Goal: Information Seeking & Learning: Find specific fact

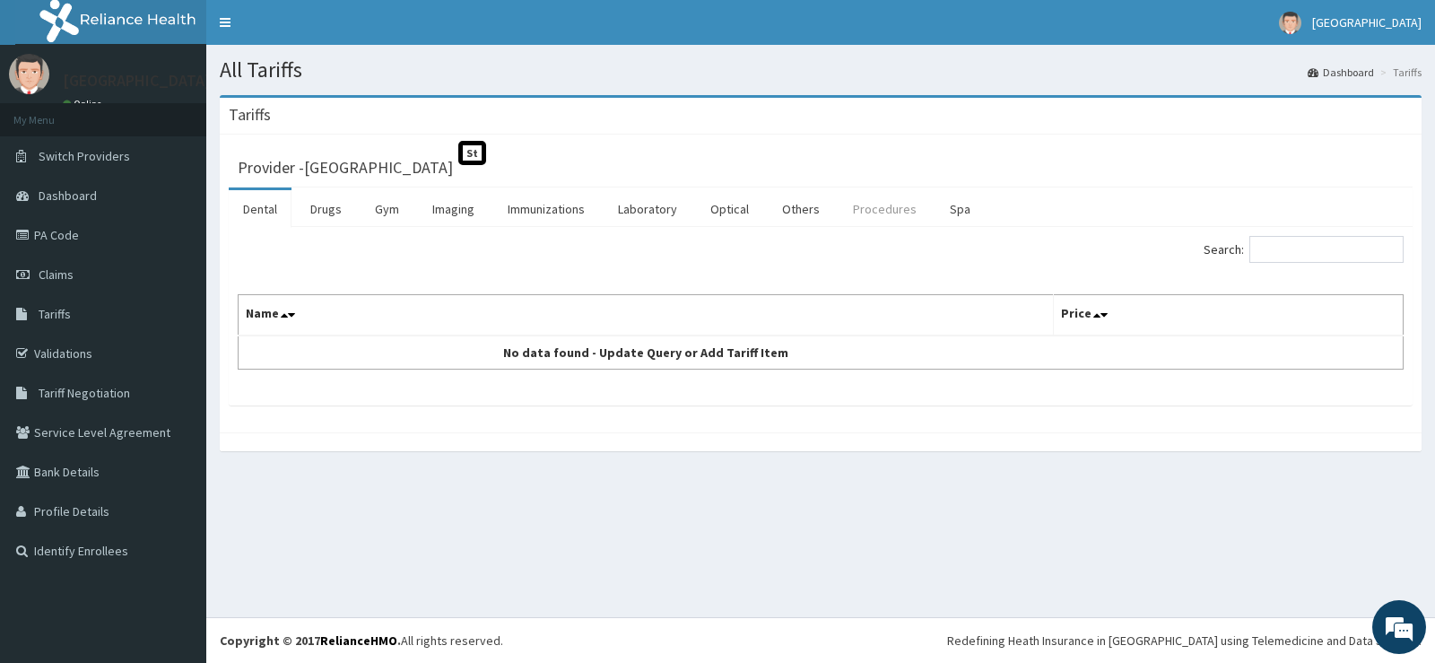
click at [902, 212] on link "Procedures" at bounding box center [885, 209] width 92 height 38
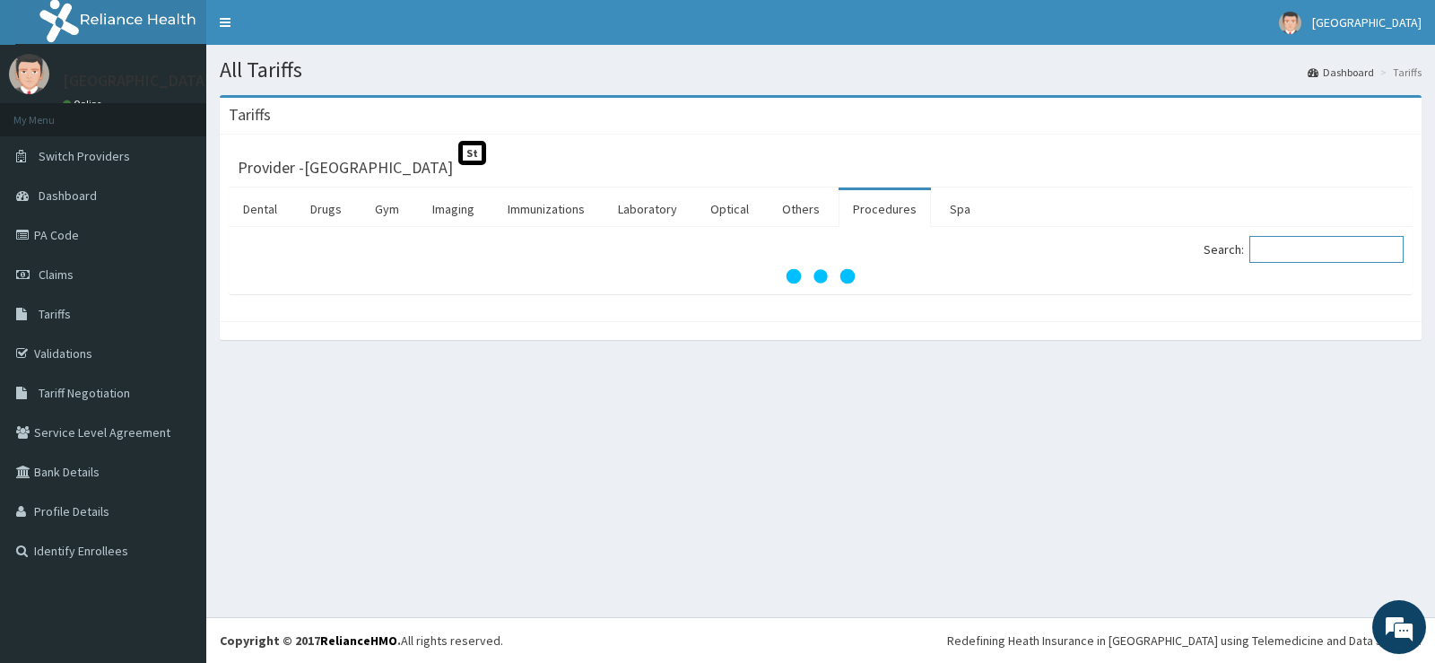
click at [1289, 249] on input "Search:" at bounding box center [1327, 249] width 154 height 27
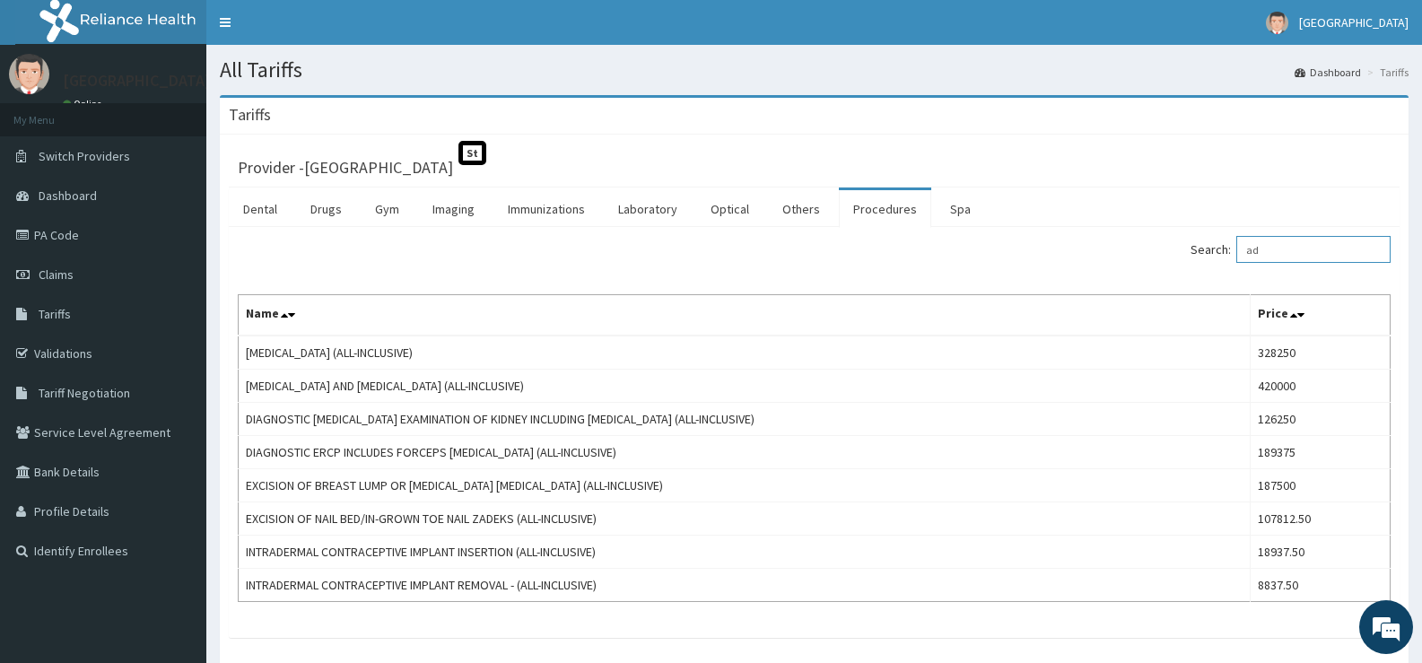
type input "a"
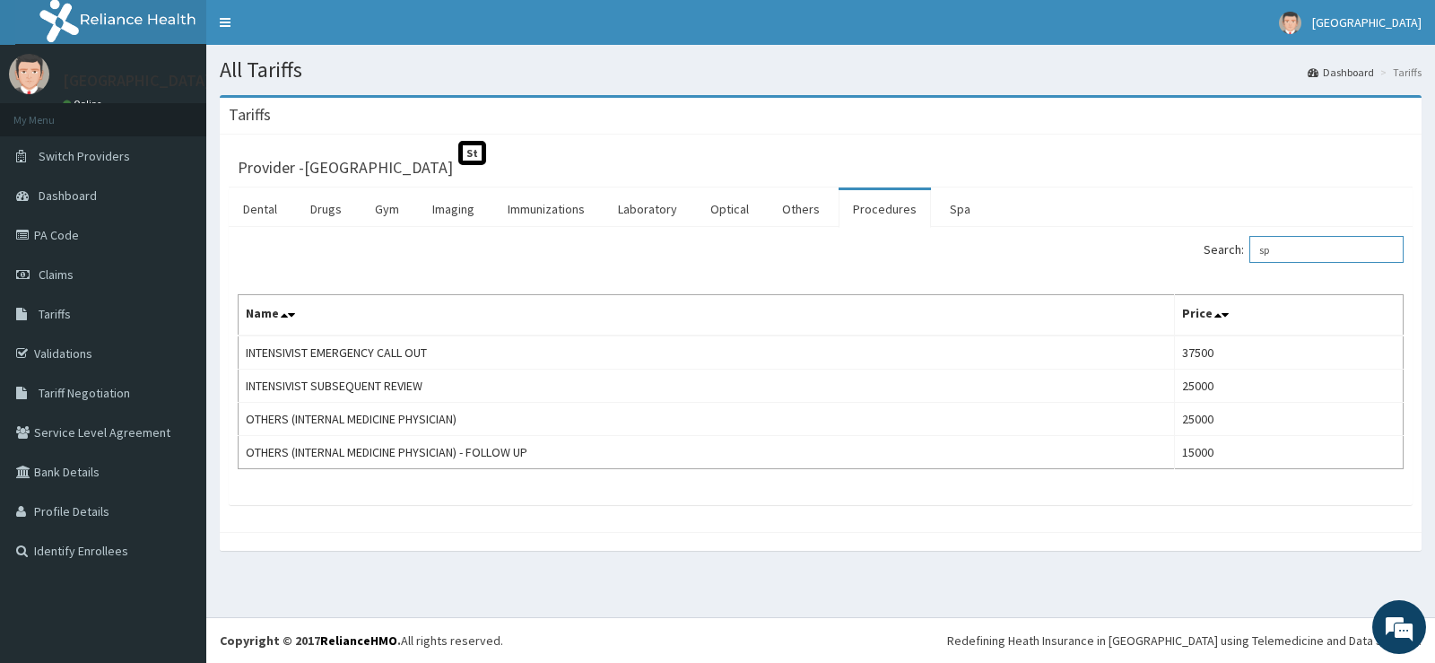
type input "s"
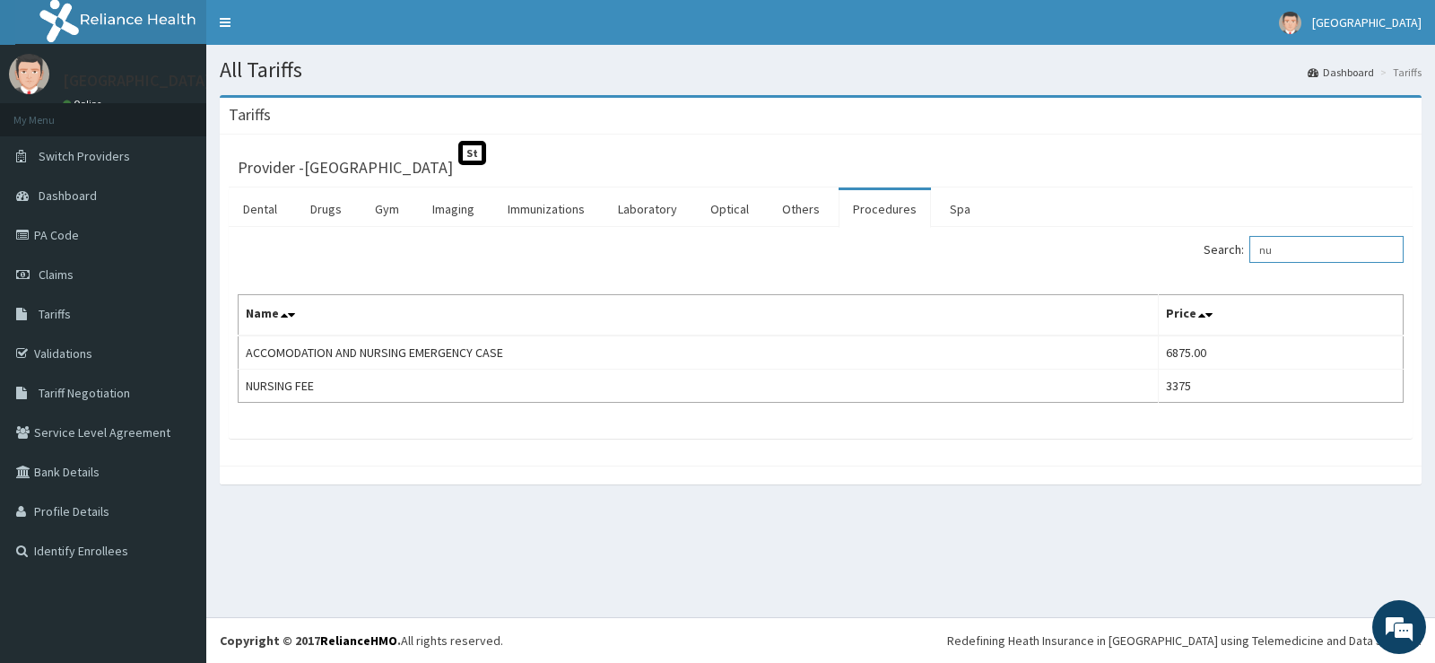
type input "n"
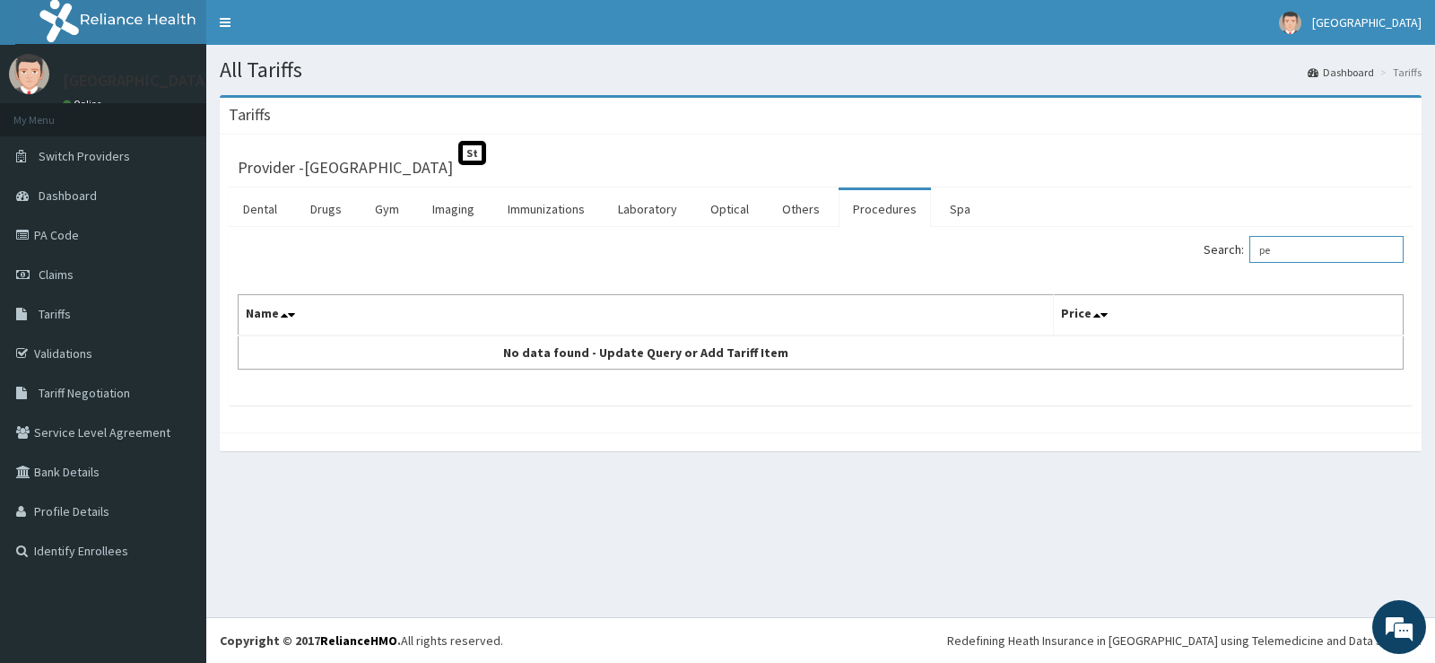
type input "p"
type input "e"
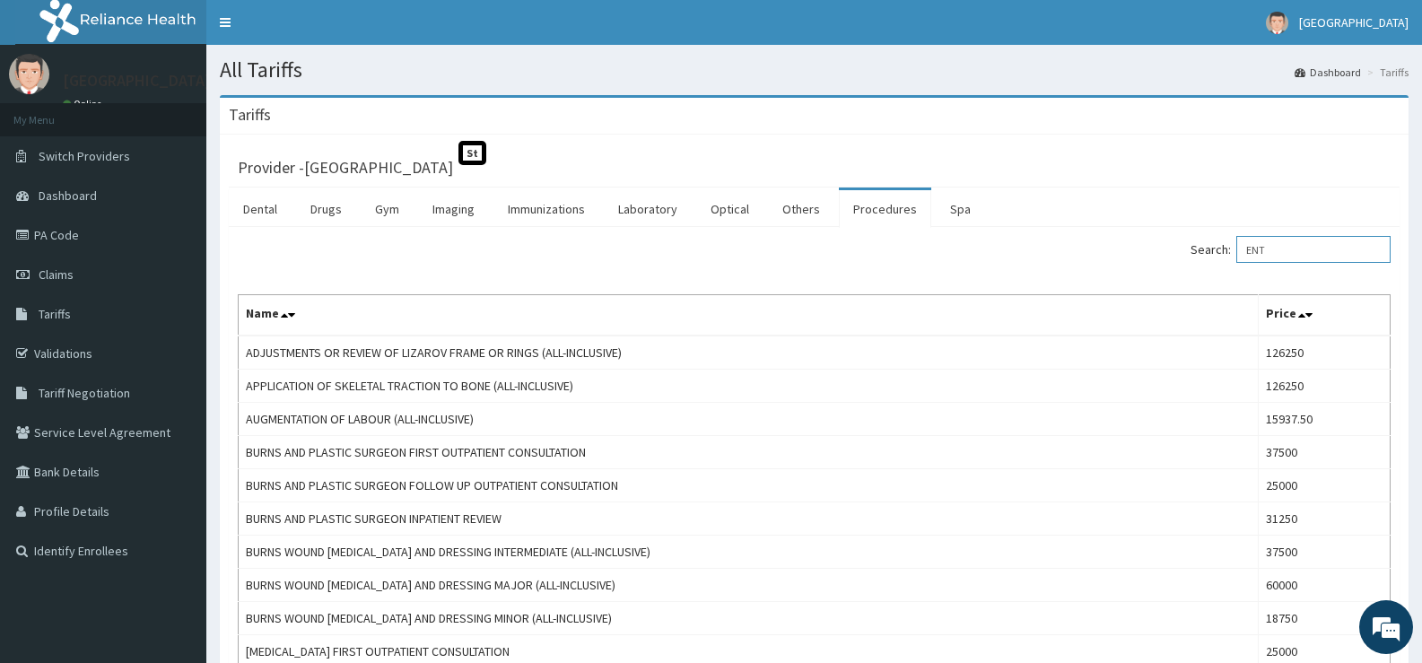
scroll to position [580, 0]
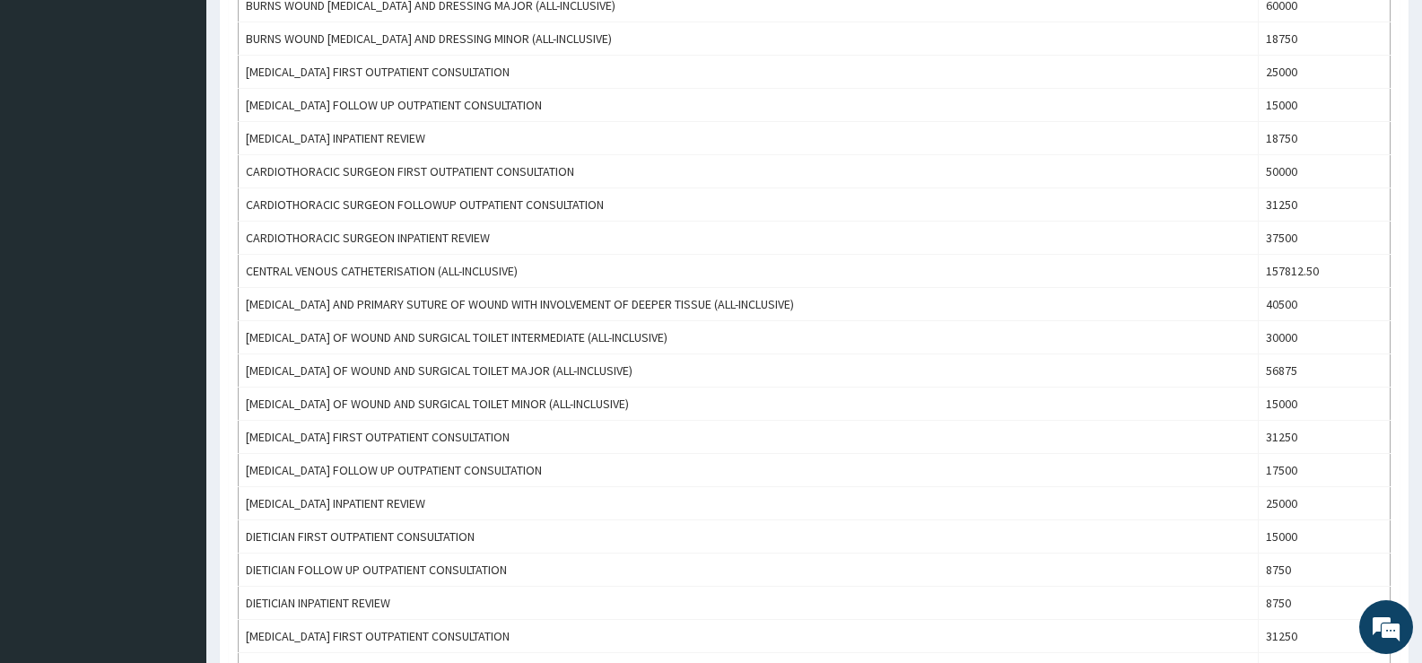
type input "ENT"
click at [1417, 418] on div "Tariffs Provider - Sharyor Medical Centre St Dental Drugs Gym Imaging Immunizat…" at bounding box center [814, 537] width 1216 height 2043
click at [1418, 440] on div "Tariffs Provider - Sharyor Medical Centre St Dental Drugs Gym Imaging Immunizat…" at bounding box center [814, 537] width 1216 height 2043
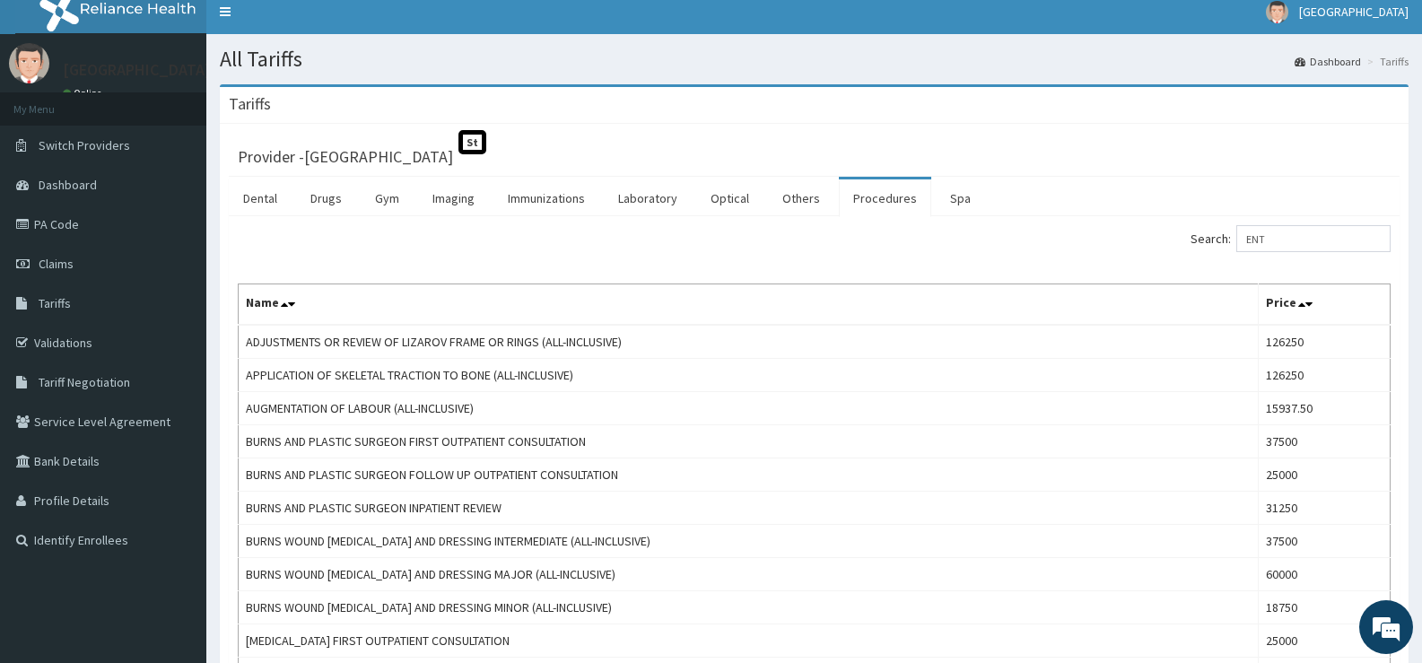
scroll to position [0, 0]
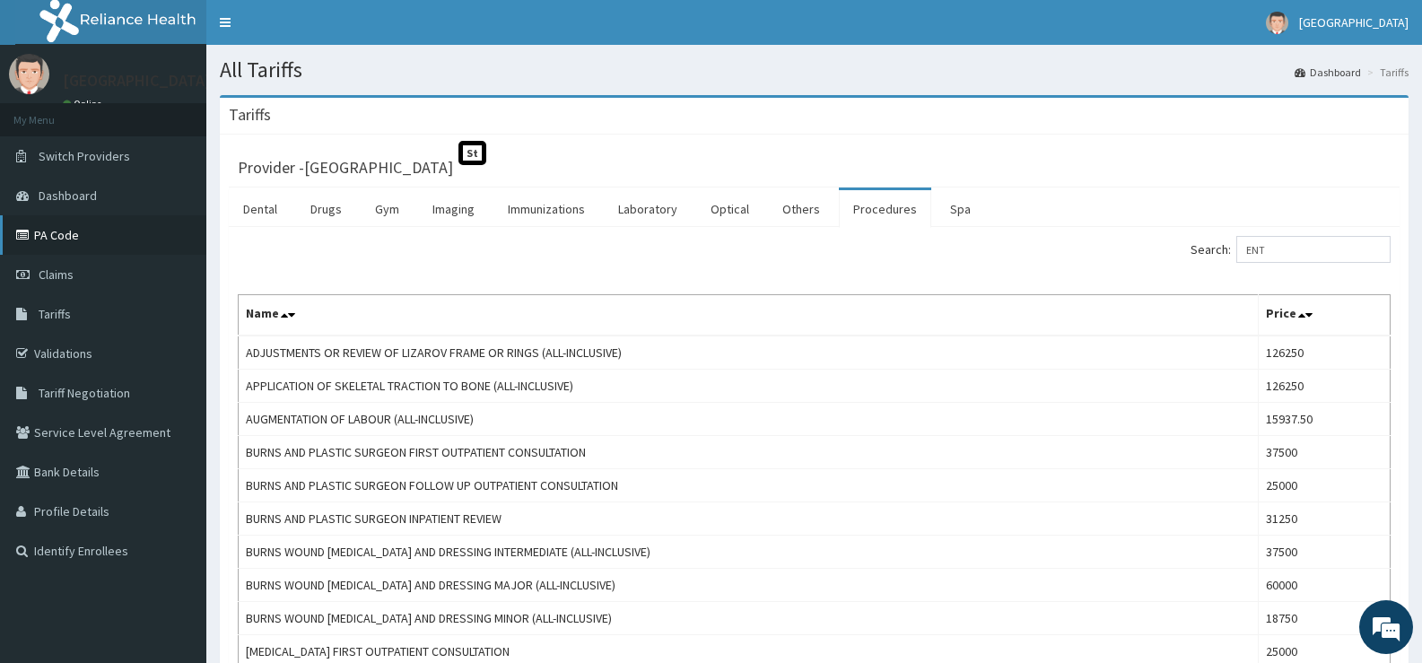
click at [79, 241] on link "PA Code" at bounding box center [103, 234] width 206 height 39
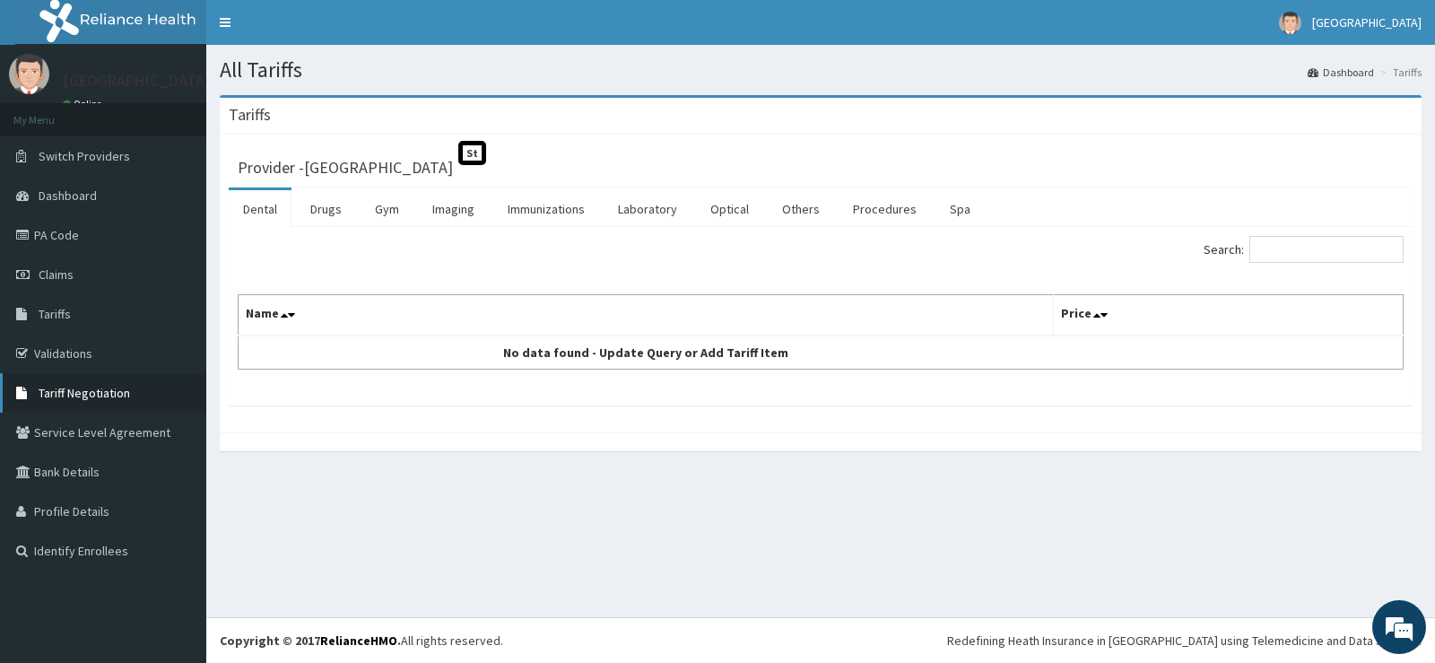
click at [86, 396] on span "Tariff Negotiation" at bounding box center [85, 393] width 92 height 16
click at [1305, 249] on input "Search:" at bounding box center [1327, 249] width 154 height 27
type input "ADE"
click at [901, 205] on link "Procedures" at bounding box center [885, 209] width 92 height 38
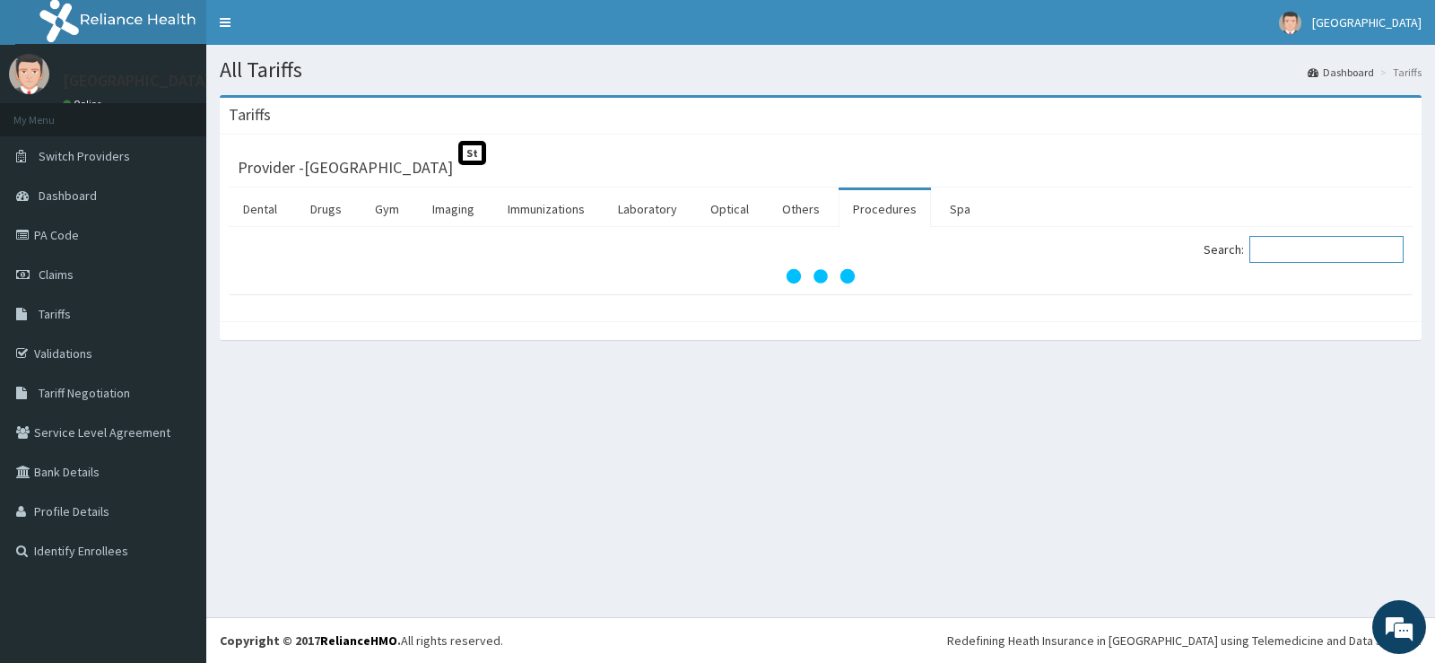
click at [1269, 251] on input "Search:" at bounding box center [1327, 249] width 154 height 27
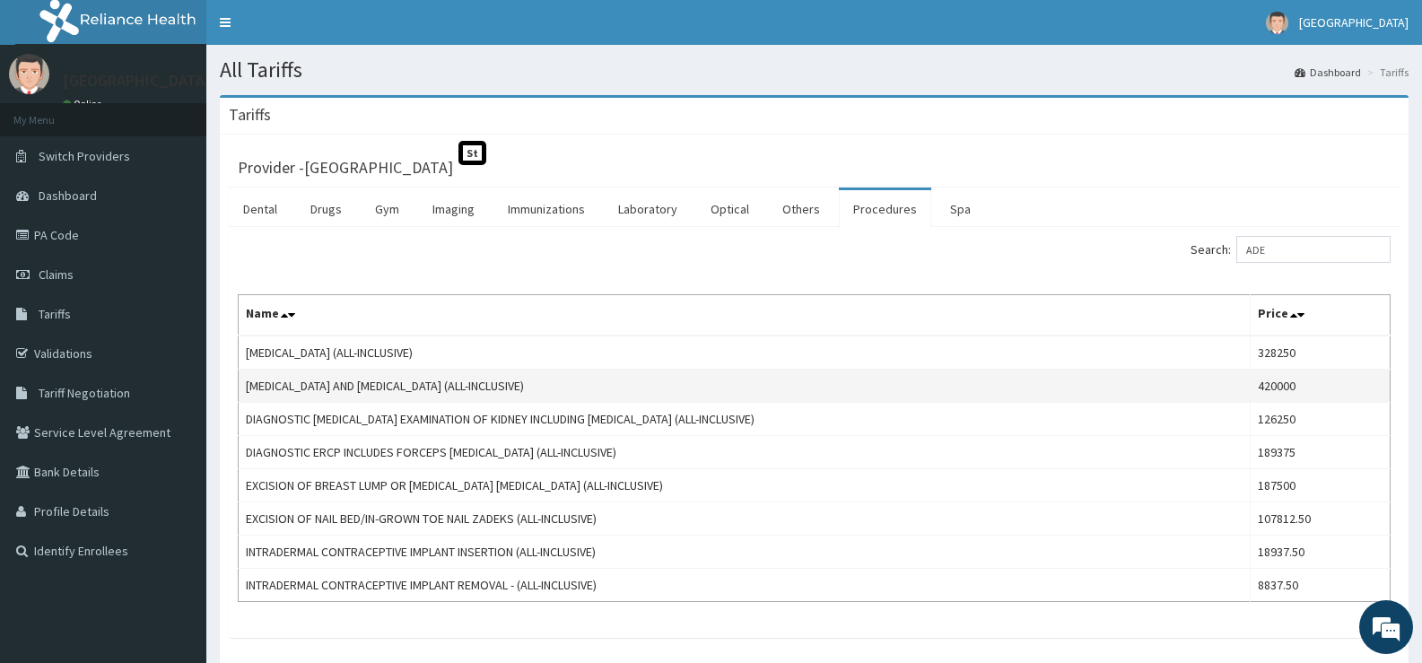
click at [1278, 388] on td "420000" at bounding box center [1320, 386] width 140 height 33
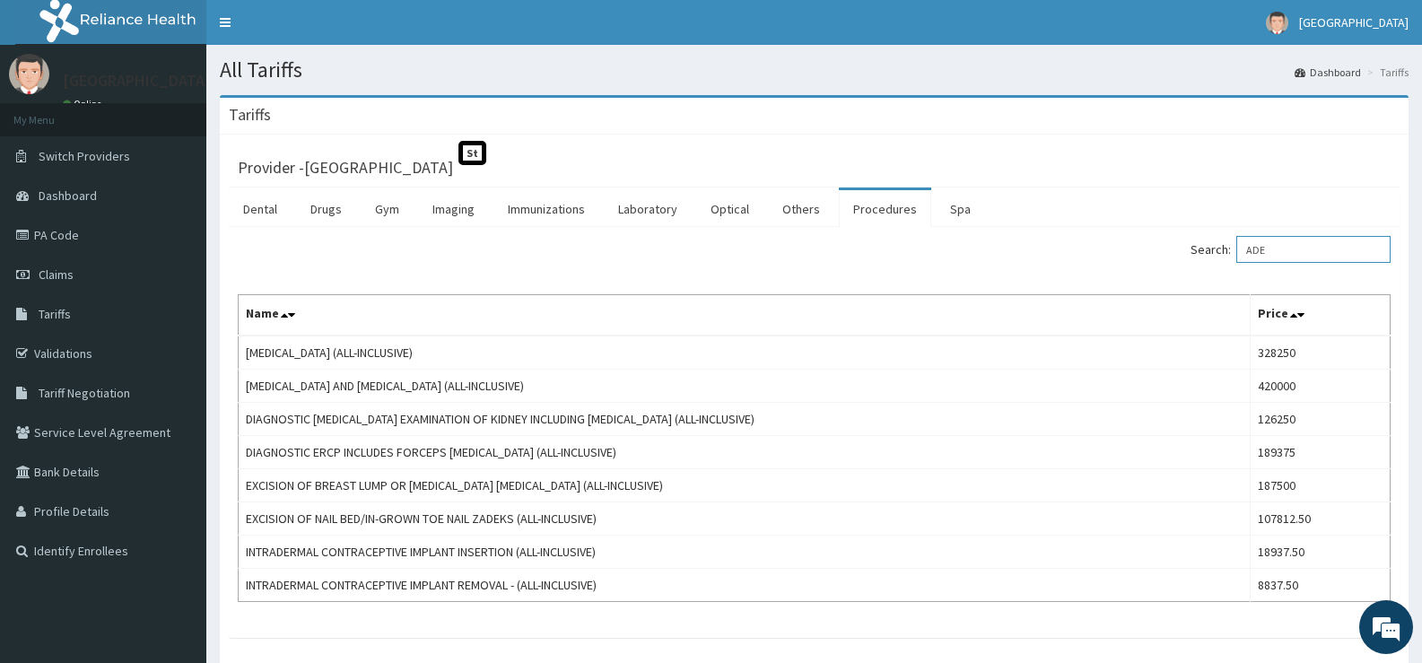
click at [1327, 248] on input "ADE" at bounding box center [1313, 249] width 154 height 27
type input "A"
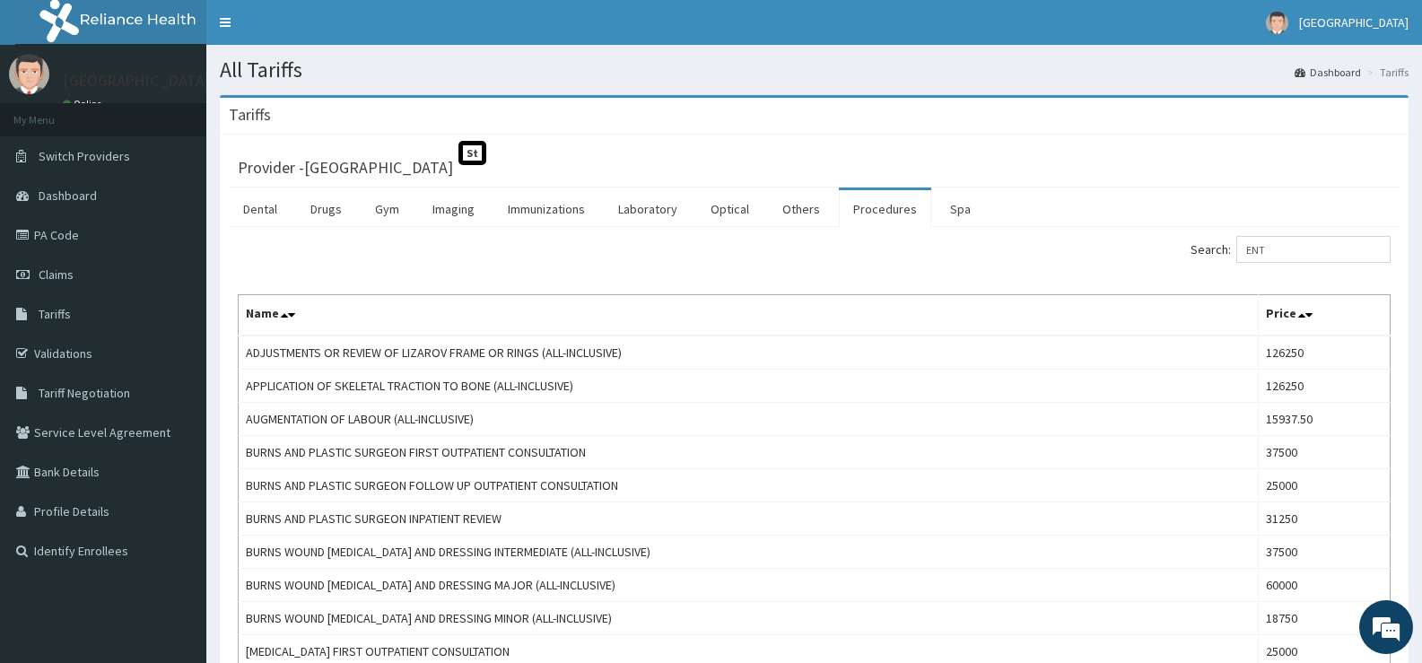
click at [1278, 203] on ul "Dental Drugs Gym Imaging Immunizations Laboratory Optical Others Procedures Spa" at bounding box center [814, 206] width 1171 height 39
click at [1327, 249] on input "ENT" at bounding box center [1313, 249] width 154 height 27
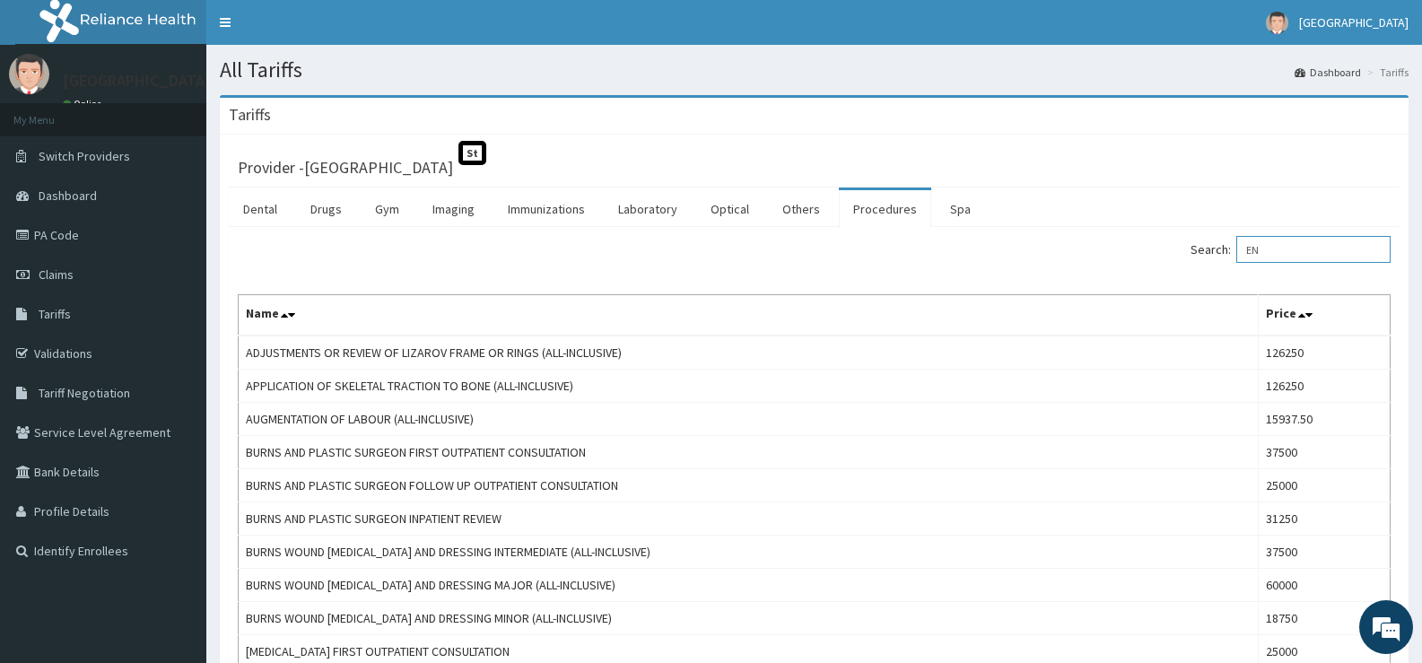
type input "E"
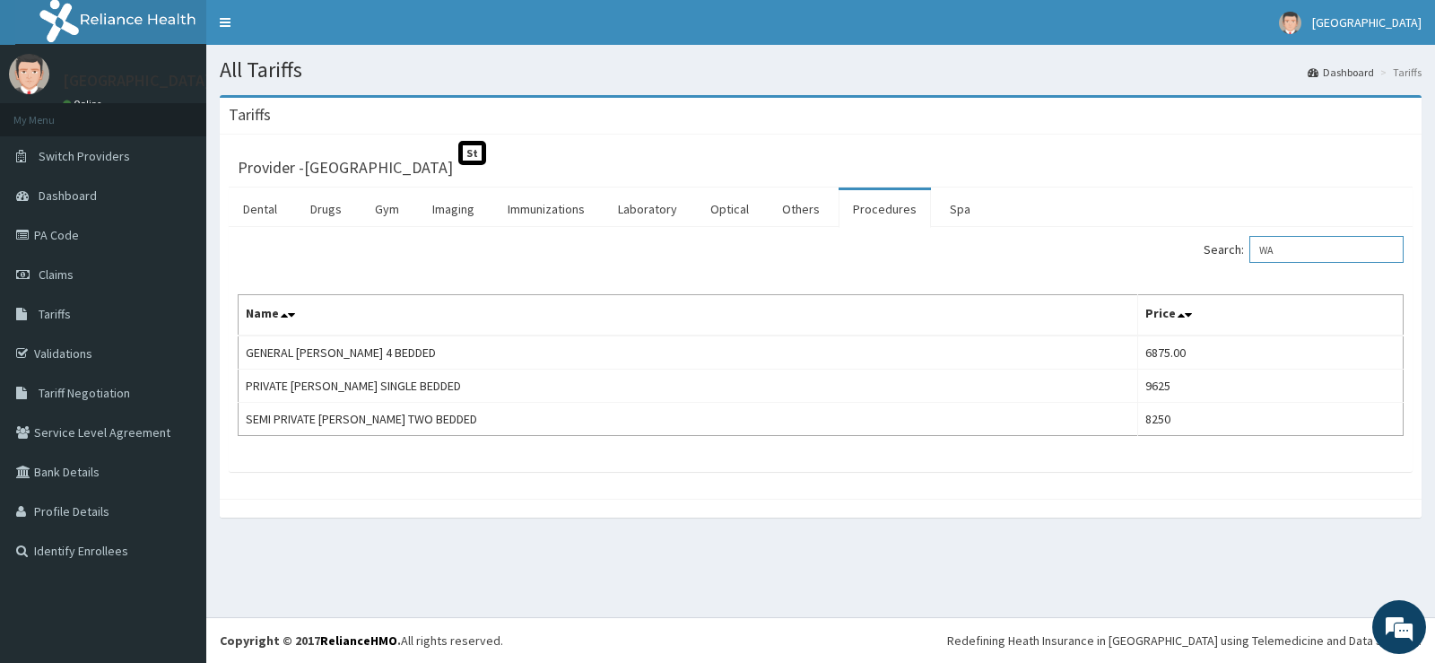
type input "W"
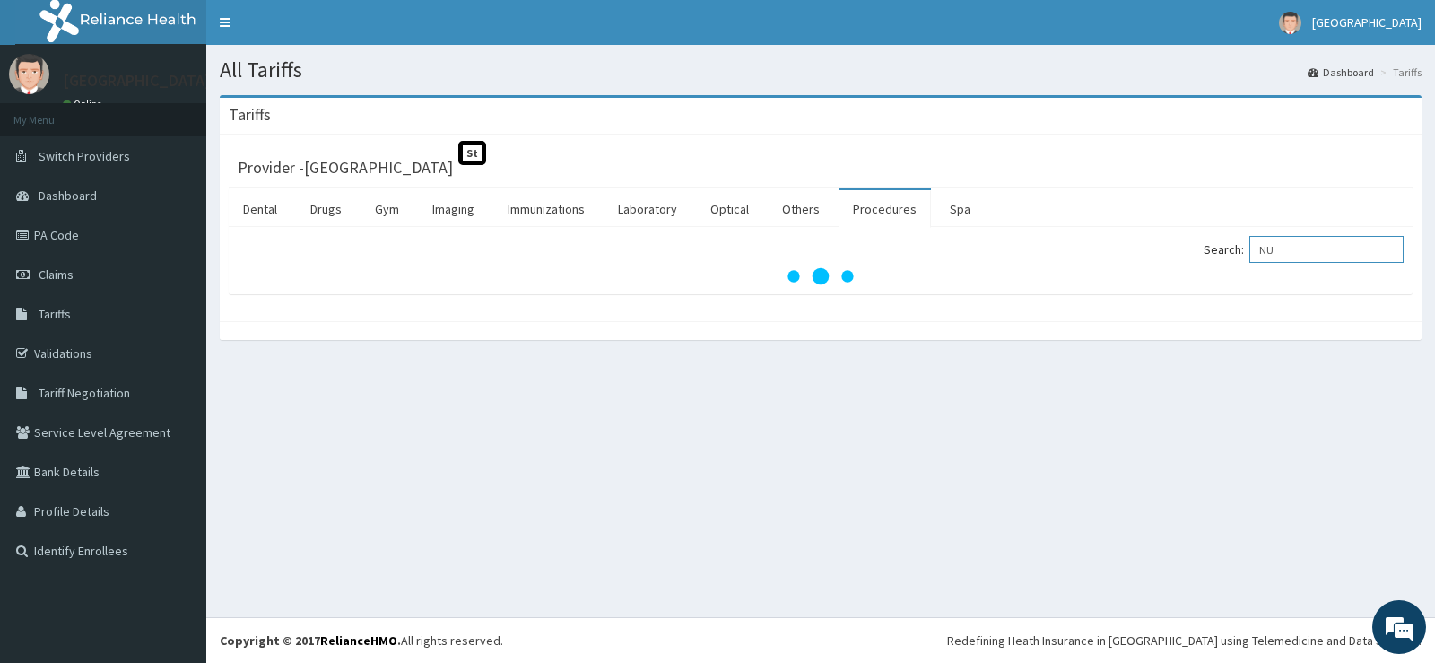
type input "N"
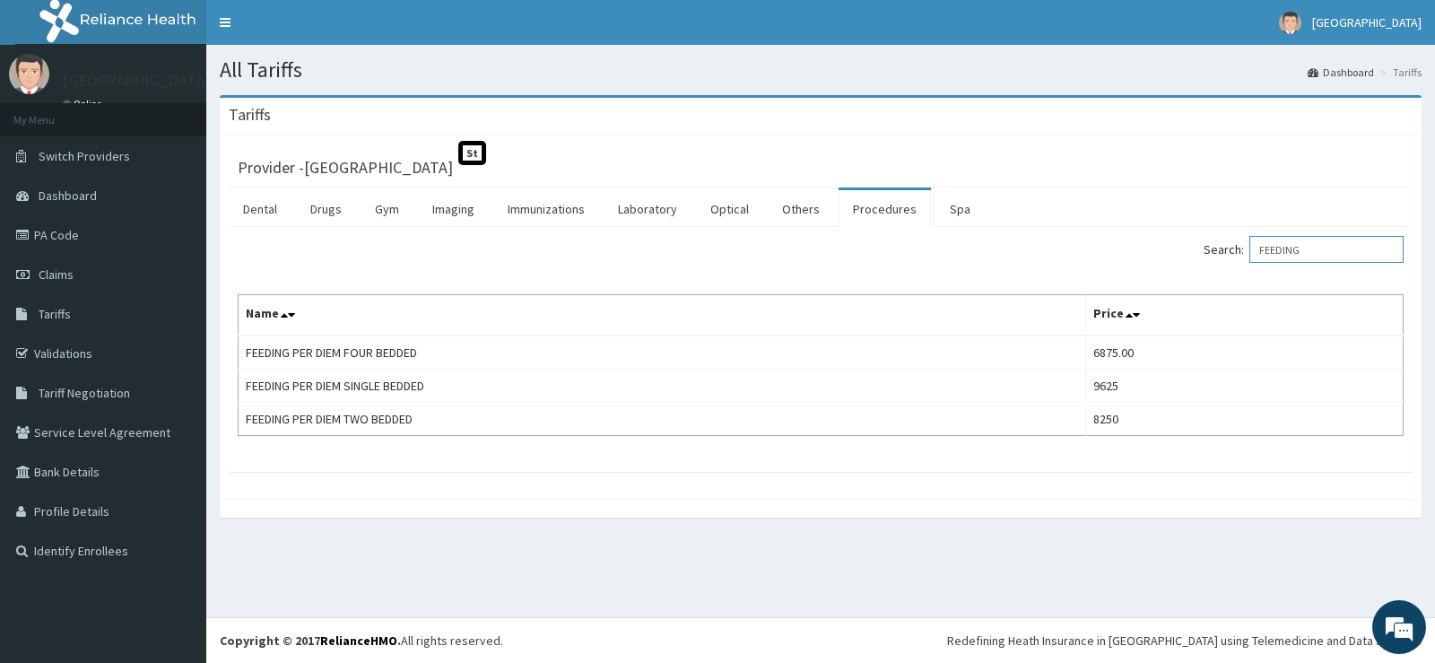
type input "FEEDING"
click at [78, 231] on link "PA Code" at bounding box center [103, 234] width 206 height 39
